Goal: Task Accomplishment & Management: Manage account settings

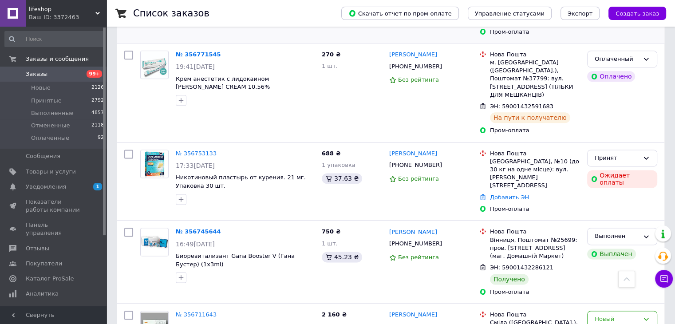
scroll to position [1154, 0]
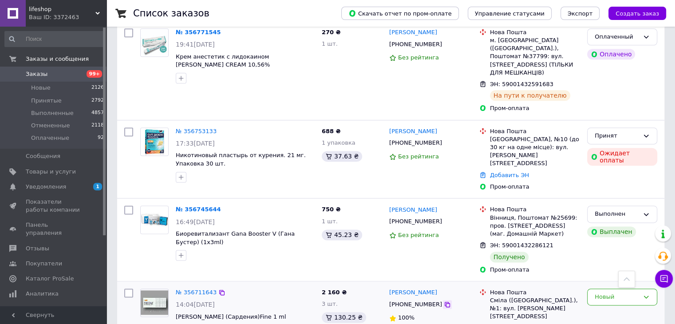
click at [443, 300] on div at bounding box center [447, 304] width 9 height 9
click at [445, 302] on icon at bounding box center [447, 304] width 5 height 5
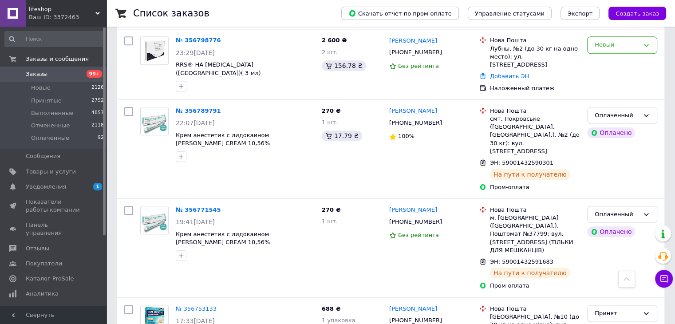
scroll to position [976, 0]
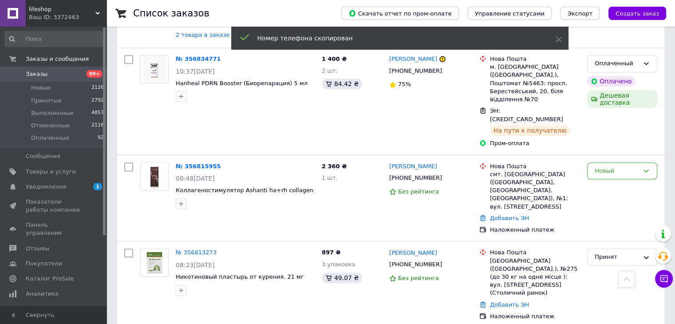
scroll to position [666, 0]
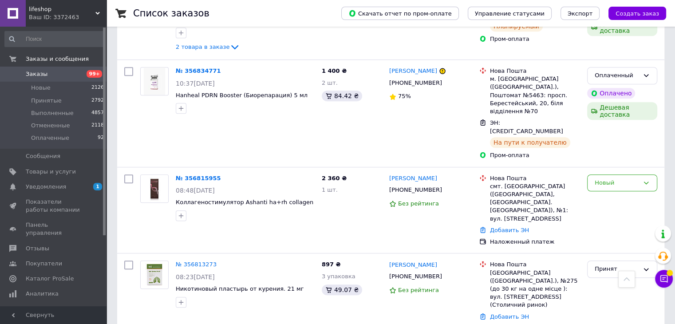
click at [108, 230] on div "Список заказов Скачать отчет по пром-оплате Управление статусами Экспорт Создат…" at bounding box center [391, 262] width 569 height 1857
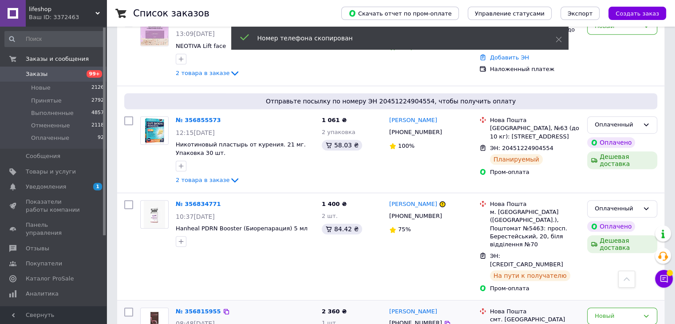
scroll to position [533, 0]
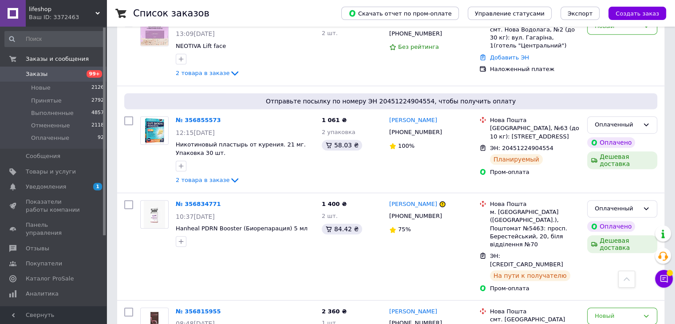
click at [445, 321] on icon at bounding box center [447, 323] width 5 height 5
click at [444, 213] on icon at bounding box center [447, 216] width 7 height 7
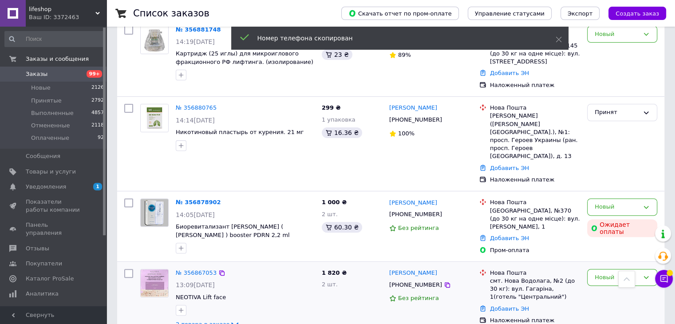
scroll to position [266, 0]
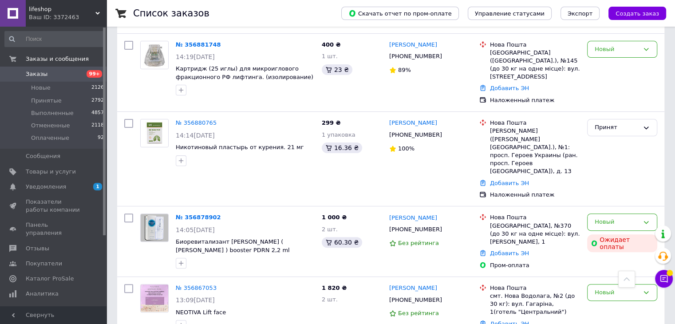
click at [444, 296] on icon at bounding box center [447, 299] width 7 height 7
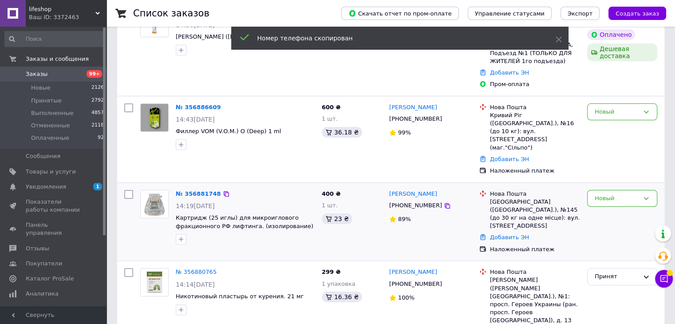
scroll to position [133, 0]
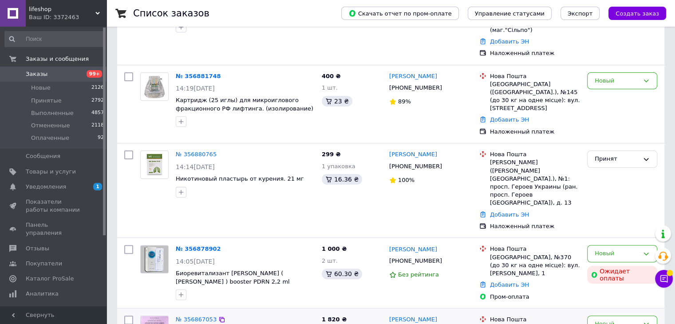
scroll to position [266, 0]
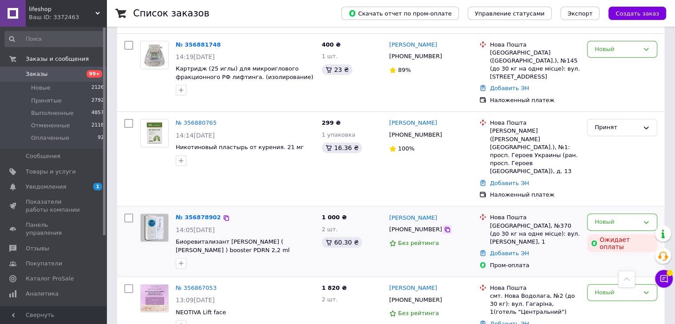
click at [444, 226] on icon at bounding box center [447, 229] width 7 height 7
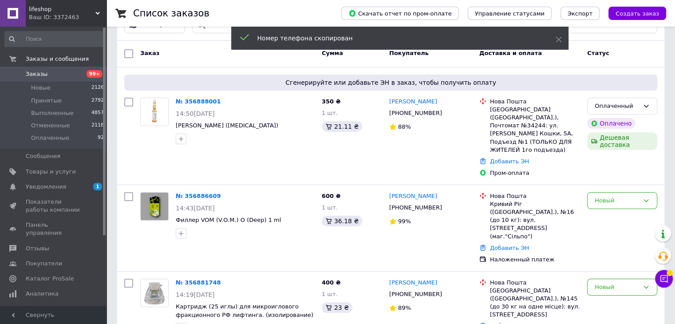
scroll to position [44, 0]
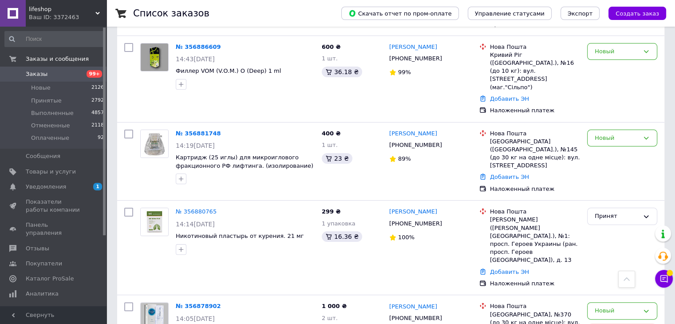
scroll to position [133, 0]
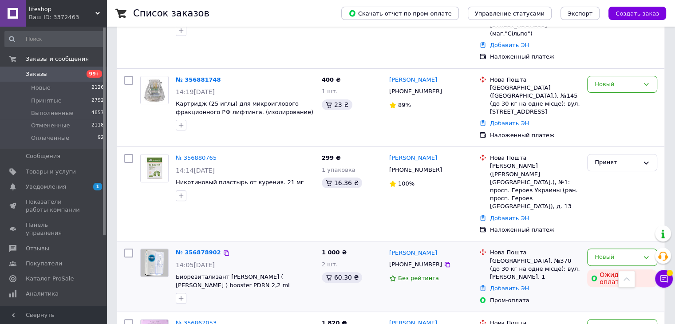
scroll to position [222, 0]
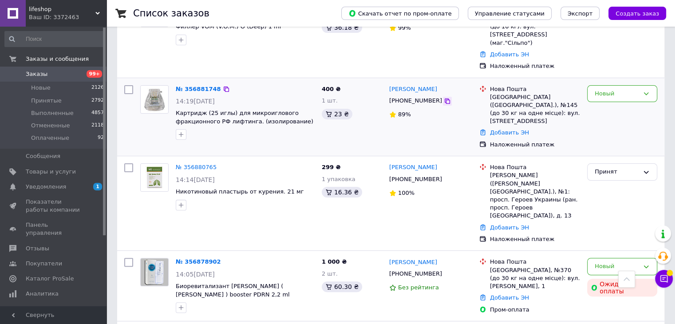
click at [444, 98] on icon at bounding box center [447, 101] width 7 height 7
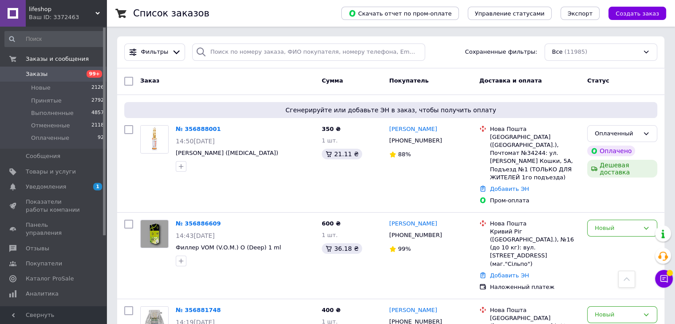
scroll to position [0, 0]
